Goal: Task Accomplishment & Management: Manage account settings

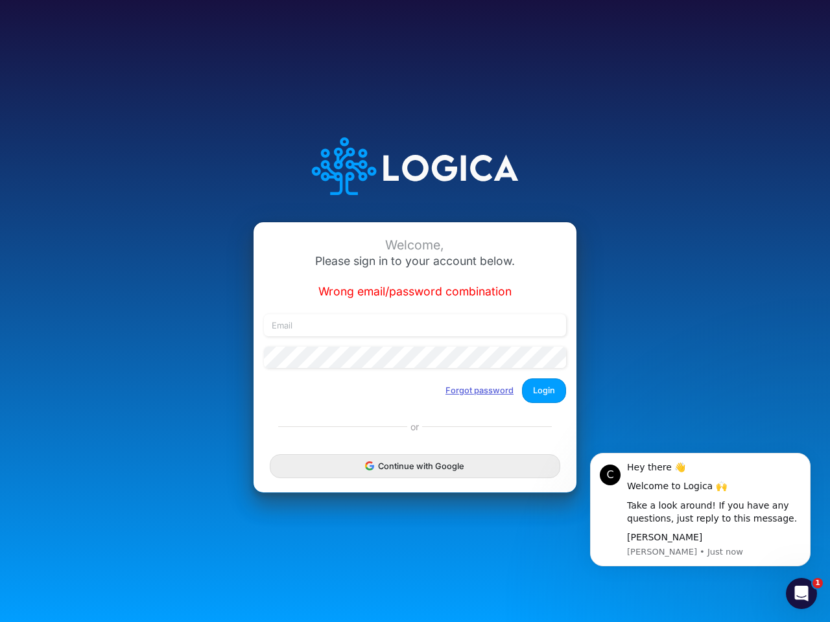
click at [480, 390] on button "Forgot password" at bounding box center [479, 390] width 85 height 21
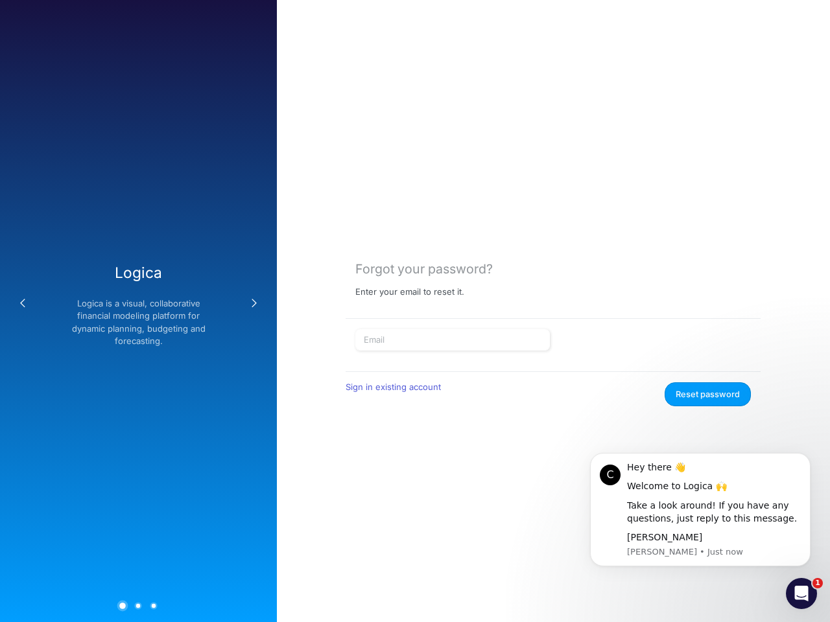
click at [544, 390] on div "Sign in existing account" at bounding box center [447, 394] width 203 height 24
click at [415, 466] on div "Forgot your password? Enter your email to reset it. Sign in existing account Re…" at bounding box center [553, 311] width 553 height 622
click at [700, 510] on div "Take a look around! If you have any questions, just reply to this message." at bounding box center [714, 512] width 174 height 25
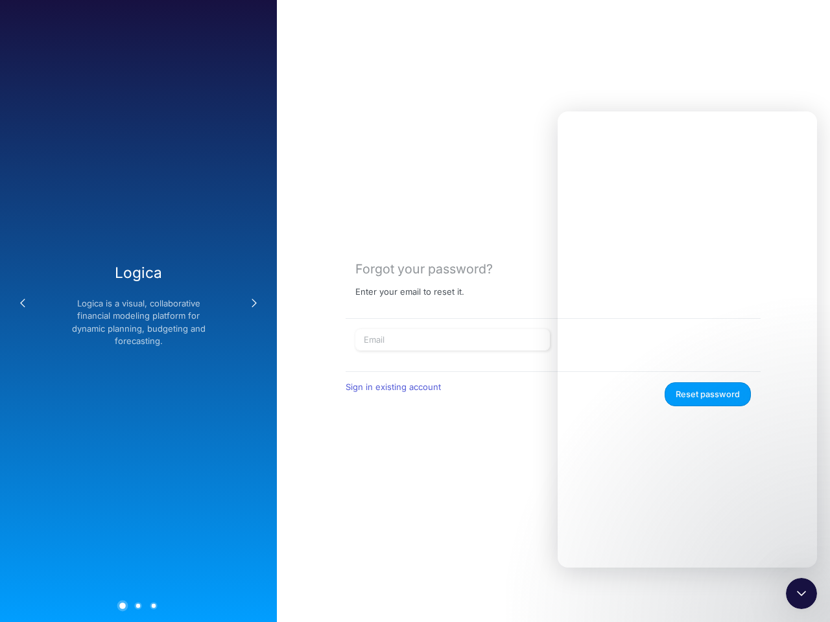
click at [813, 456] on div "Forgot your password? Enter your email to reset it. Sign in existing account Re…" at bounding box center [553, 311] width 553 height 622
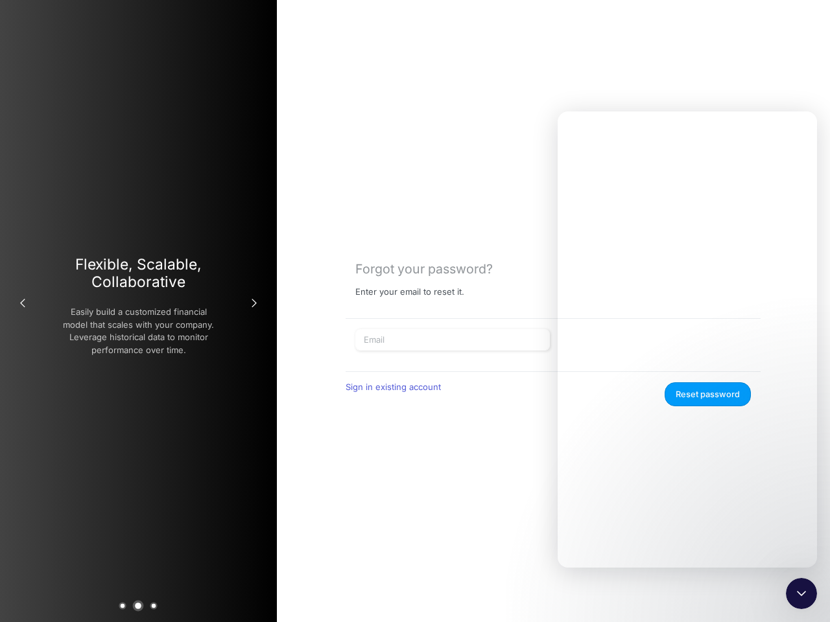
click at [801, 594] on icon "Close Intercom Messenger" at bounding box center [801, 594] width 16 height 16
